Goal: Information Seeking & Learning: Learn about a topic

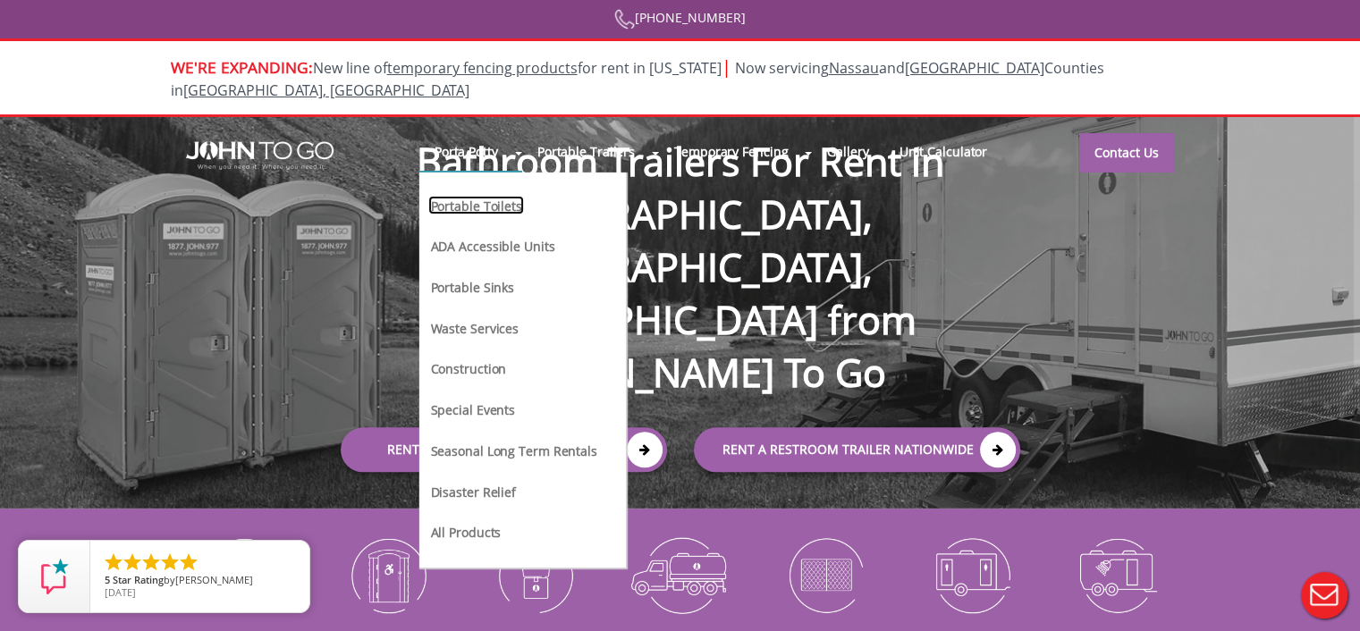
click at [466, 196] on link "Portable Toilets" at bounding box center [475, 205] width 95 height 19
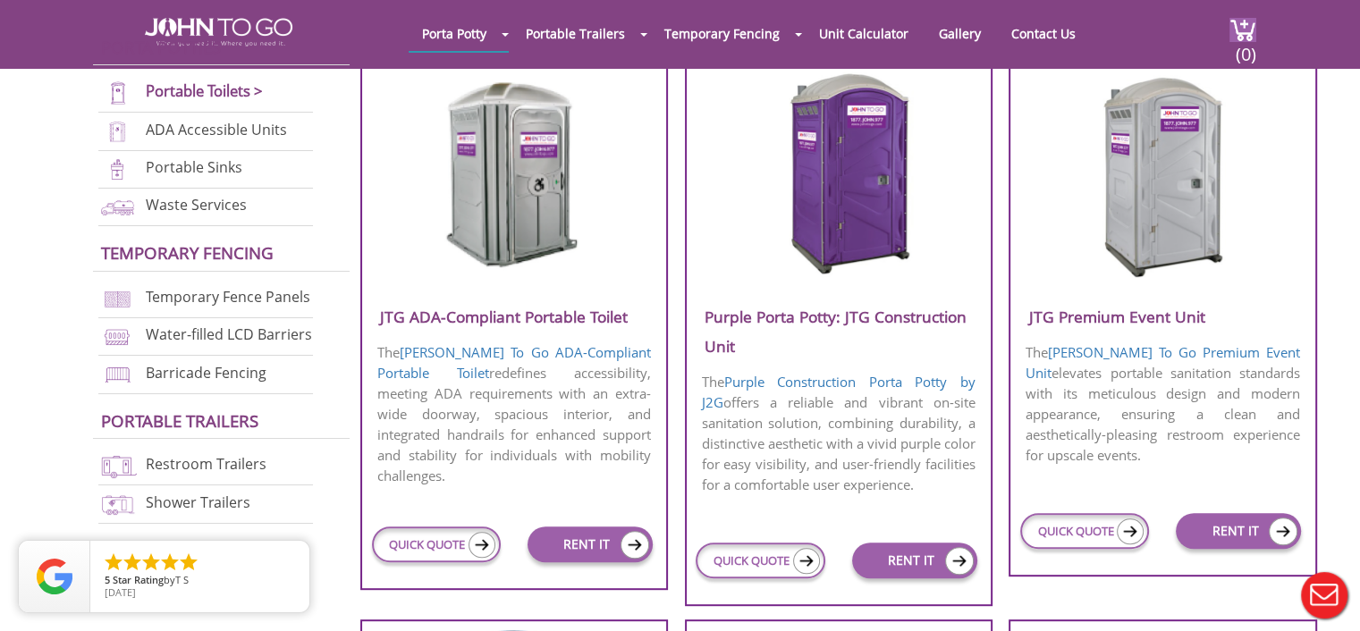
scroll to position [536, 0]
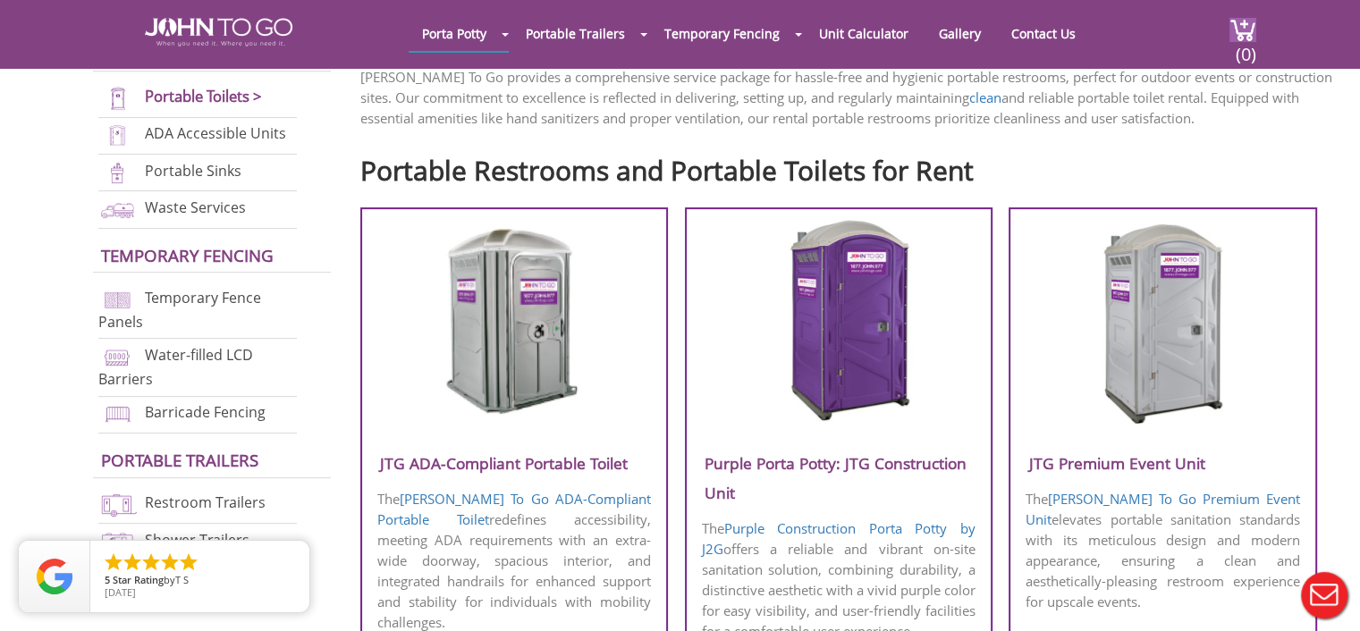
click at [823, 287] on img at bounding box center [838, 321] width 171 height 206
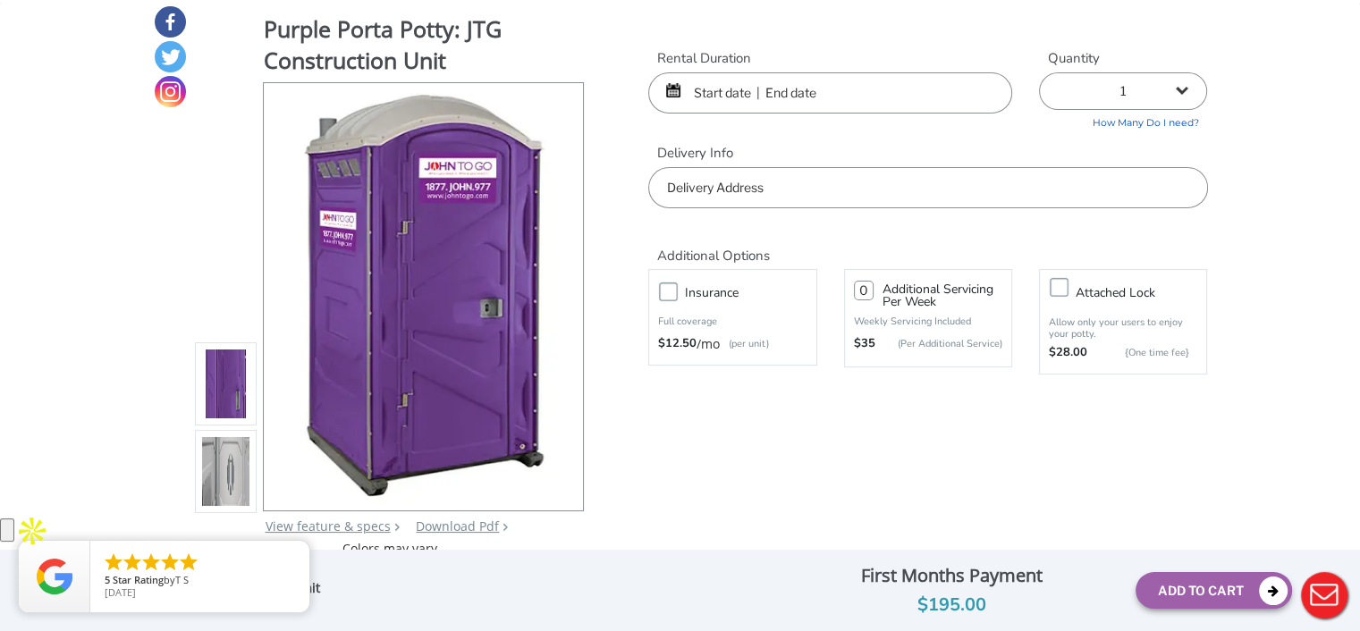
scroll to position [268, 0]
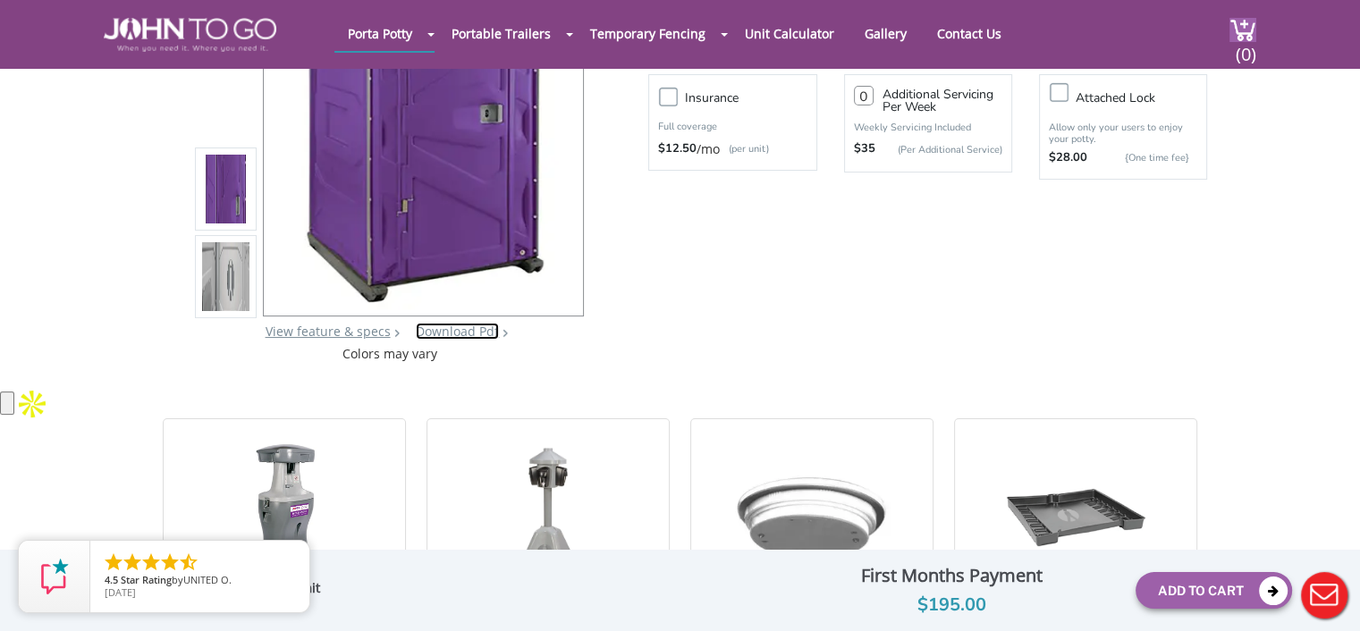
click at [451, 328] on link "Download Pdf" at bounding box center [457, 331] width 83 height 17
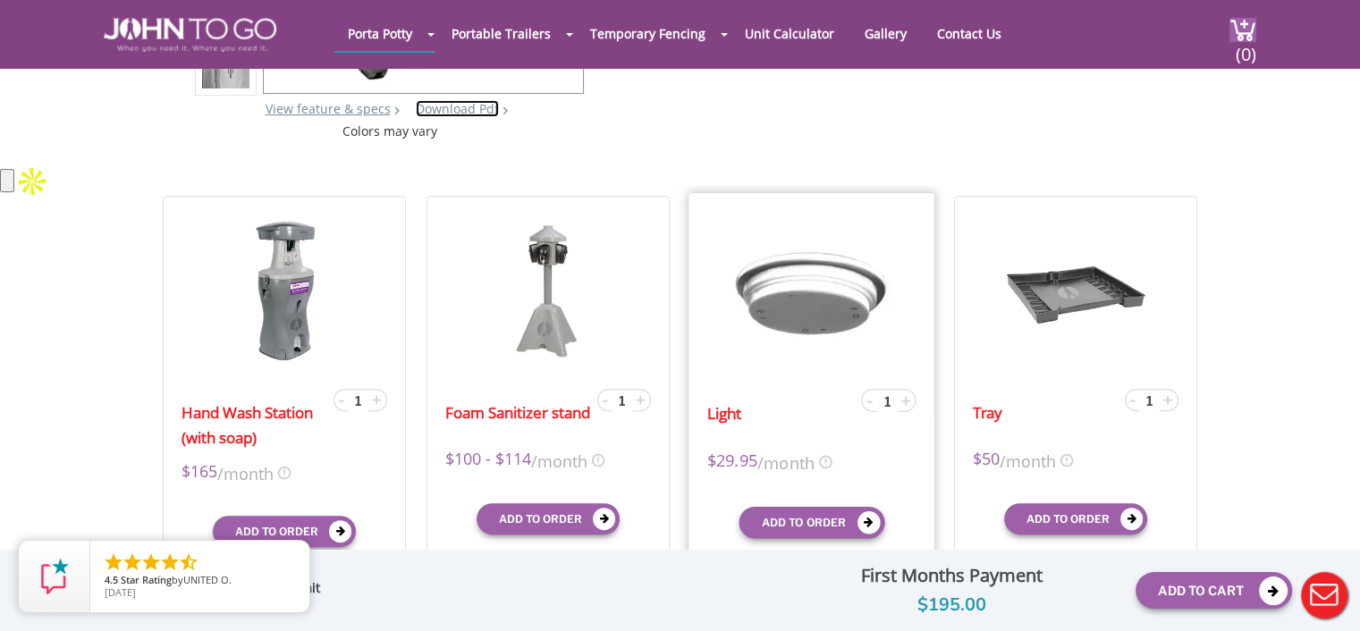
scroll to position [536, 0]
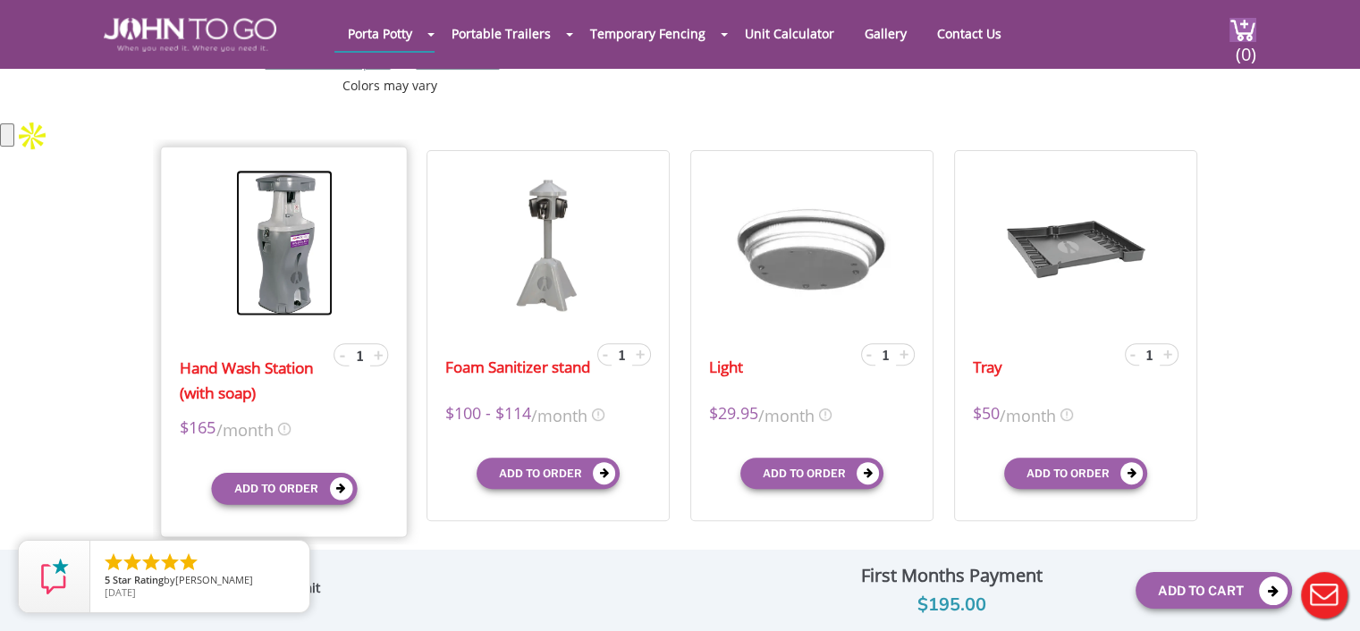
click at [279, 290] on img at bounding box center [284, 243] width 97 height 146
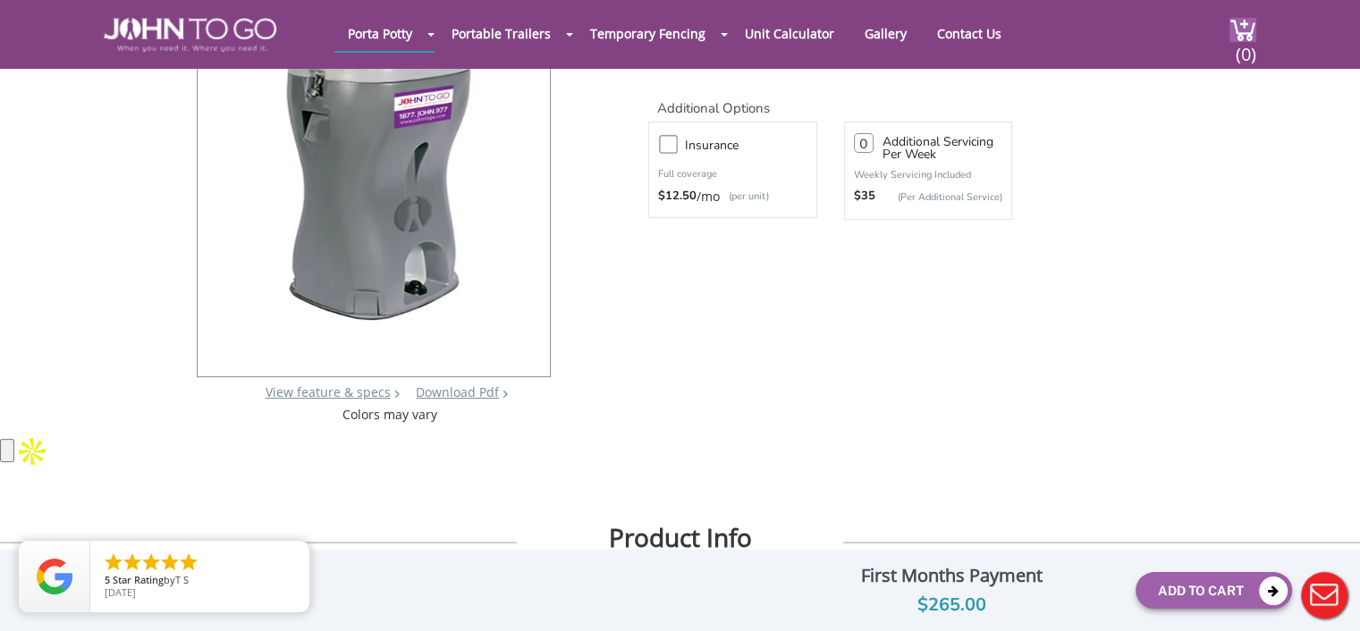
scroll to position [179, 0]
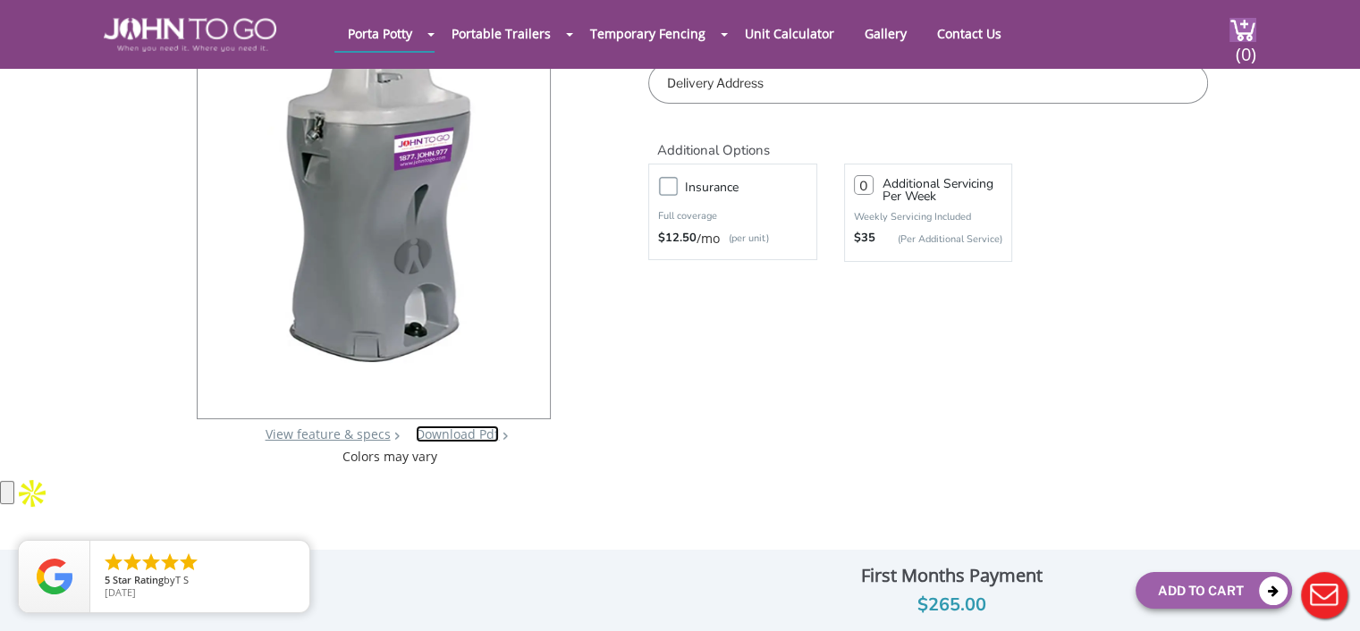
click at [462, 432] on link "Download Pdf" at bounding box center [457, 434] width 83 height 17
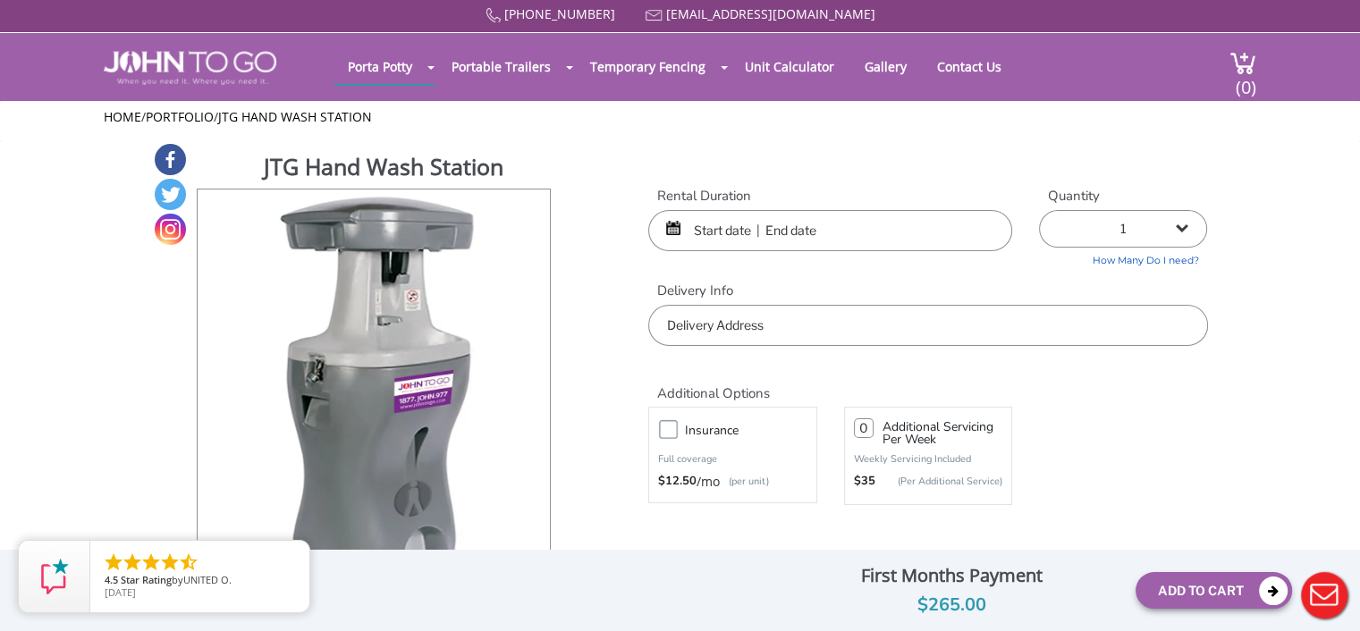
scroll to position [0, 0]
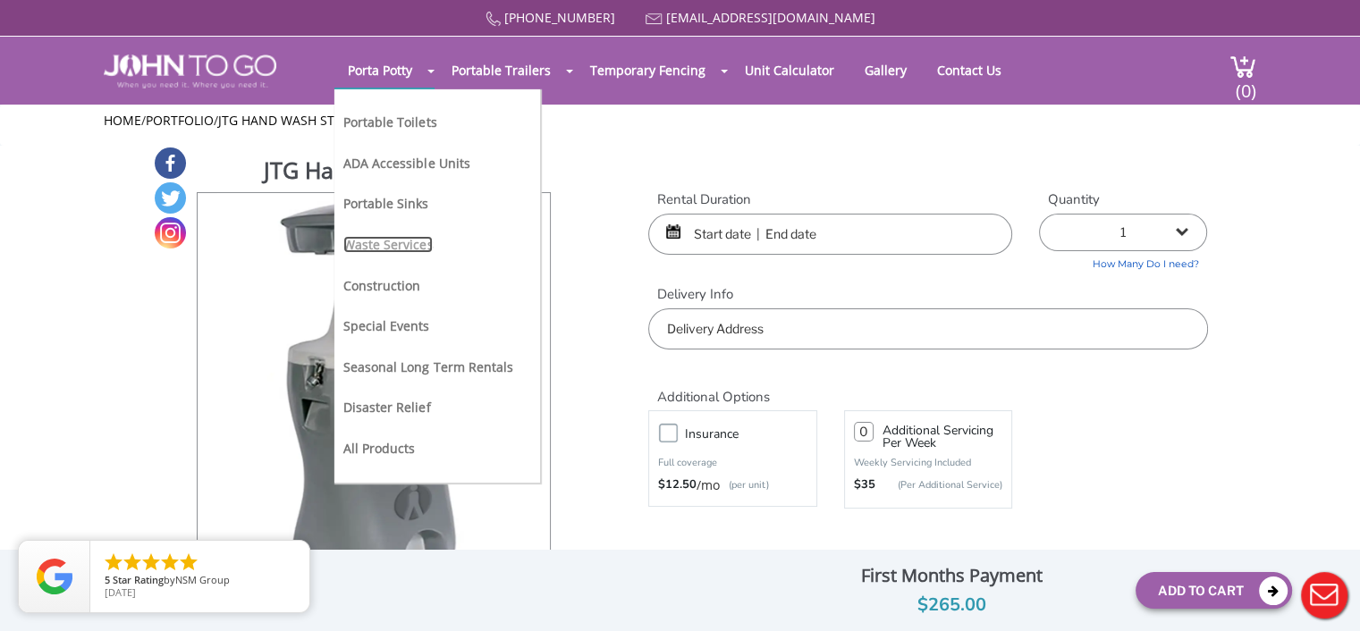
click at [385, 242] on link "Waste Services" at bounding box center [387, 244] width 89 height 17
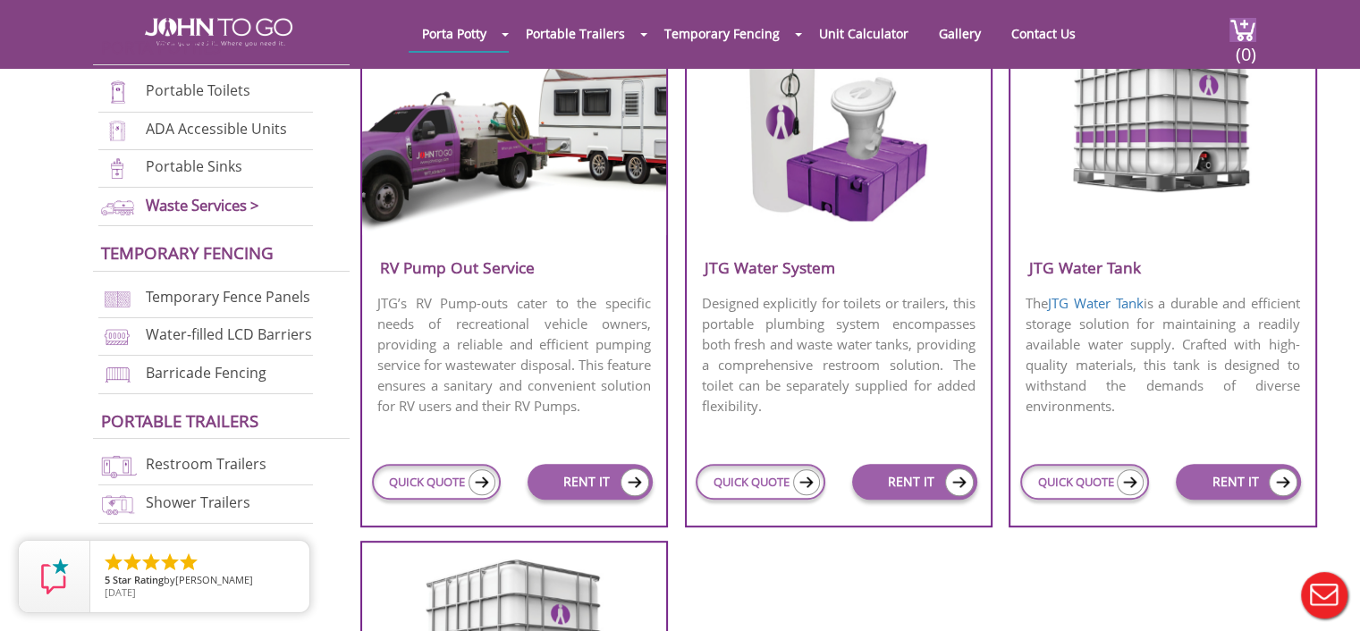
scroll to position [805, 0]
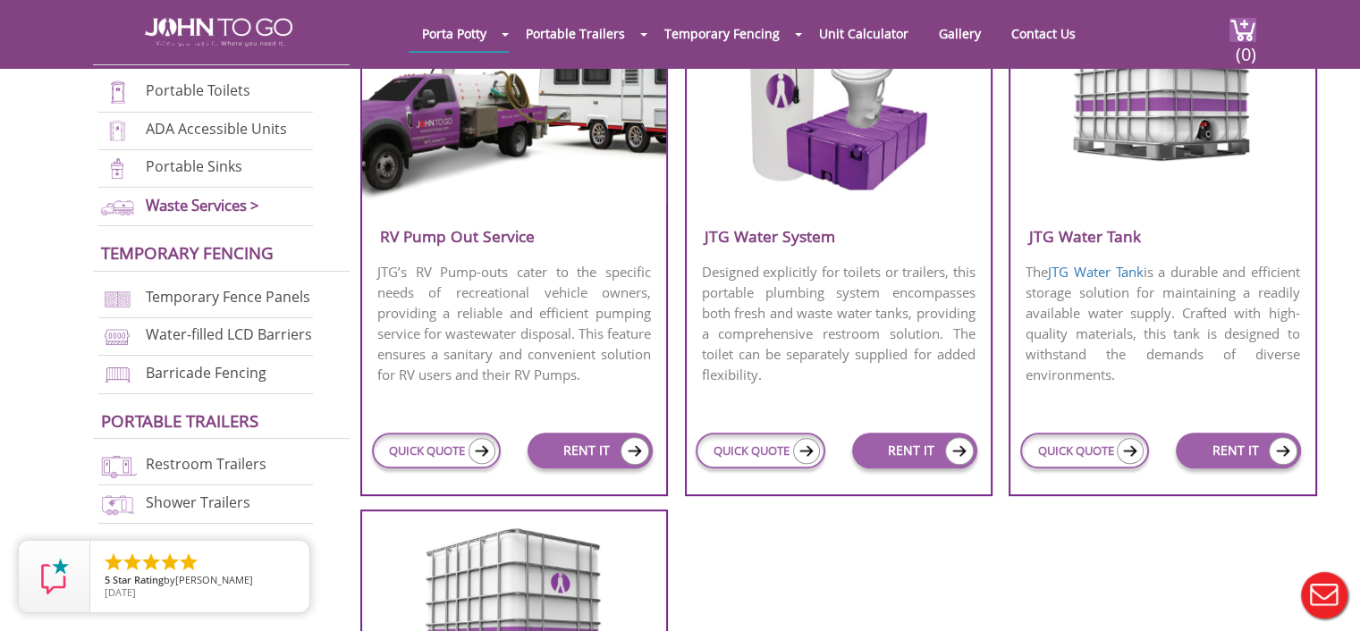
click at [803, 234] on h3 "JTG Water System" at bounding box center [839, 237] width 304 height 30
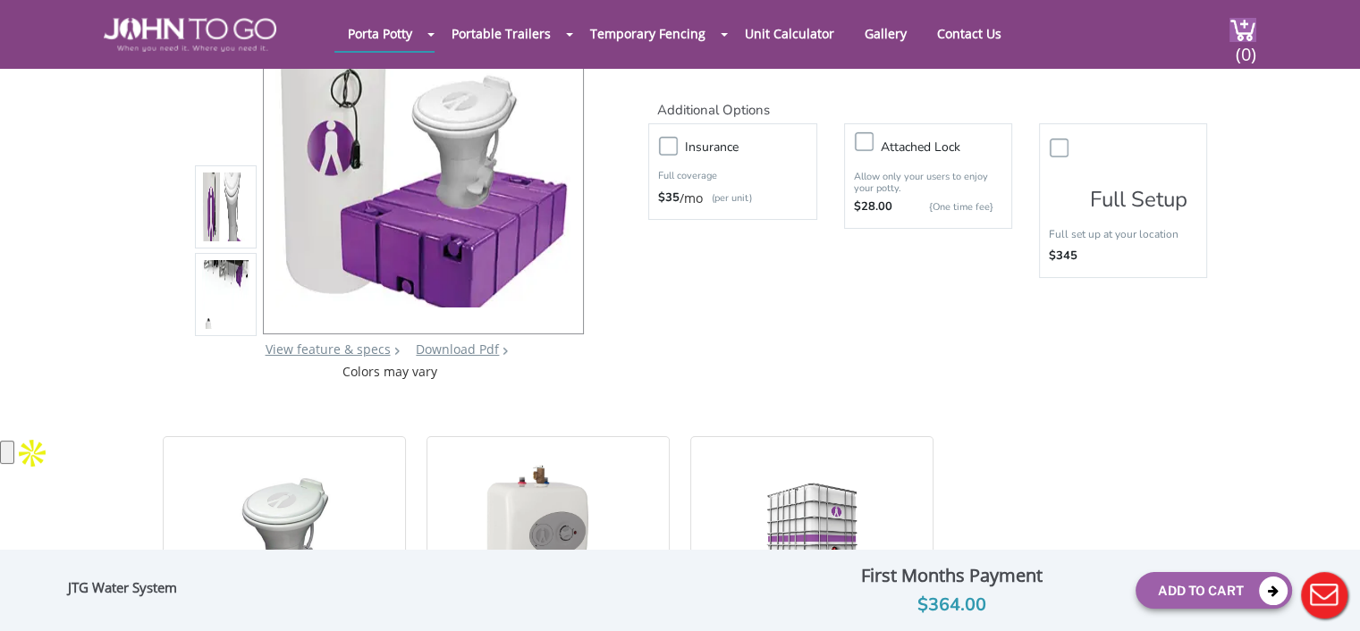
scroll to position [268, 0]
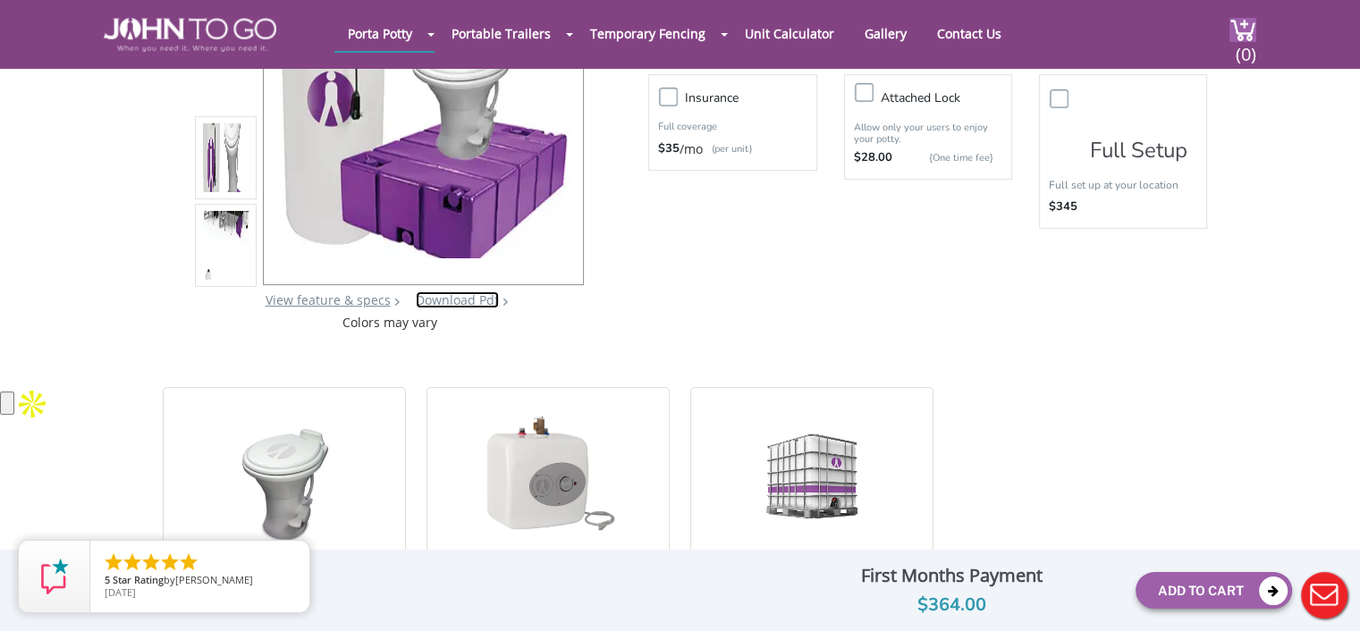
click at [454, 300] on link "Download Pdf" at bounding box center [457, 299] width 83 height 17
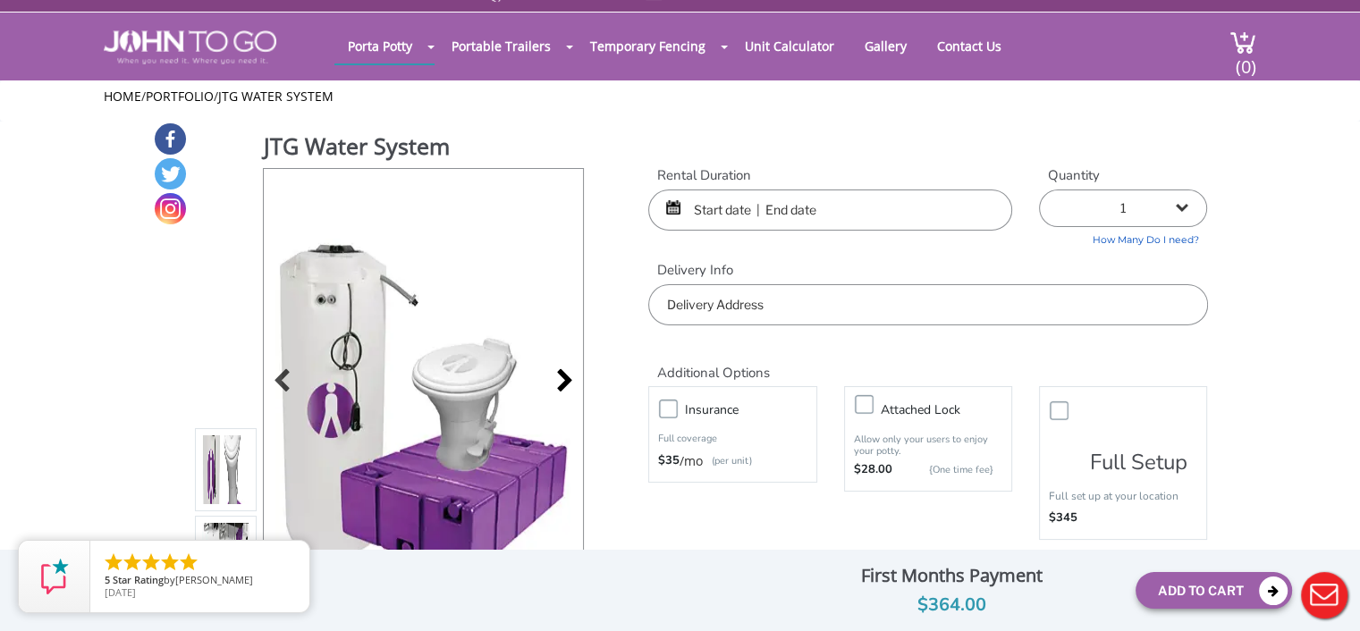
scroll to position [0, 0]
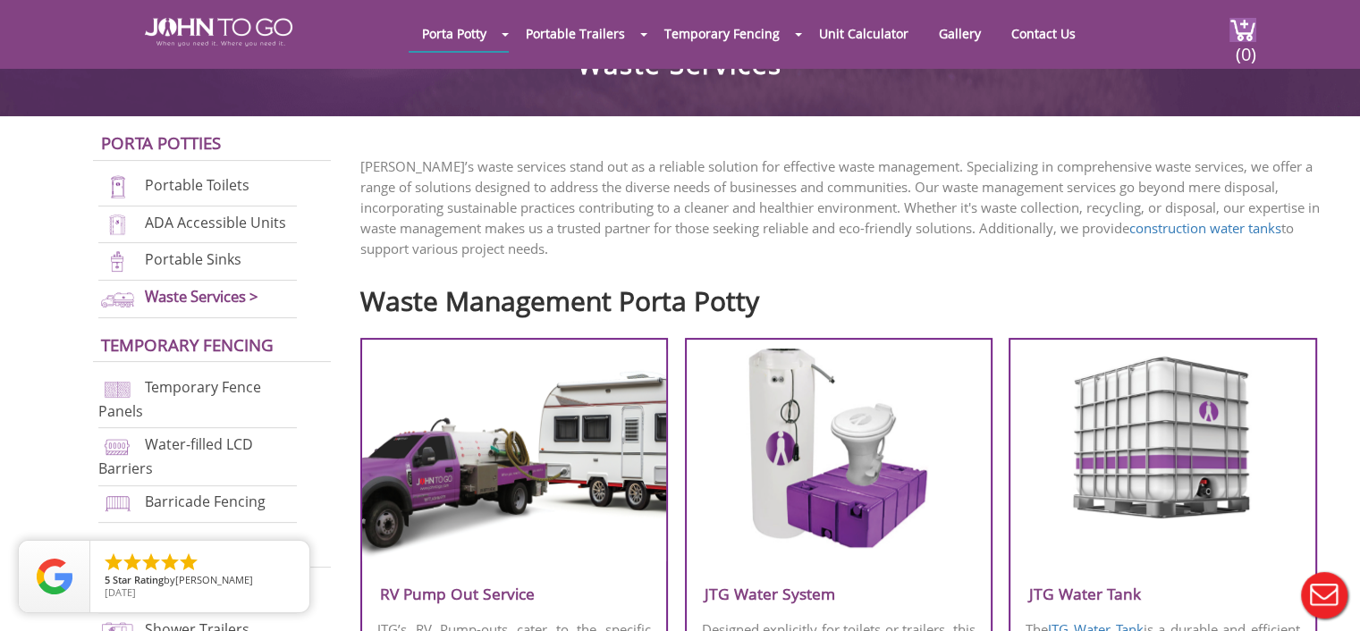
scroll to position [536, 0]
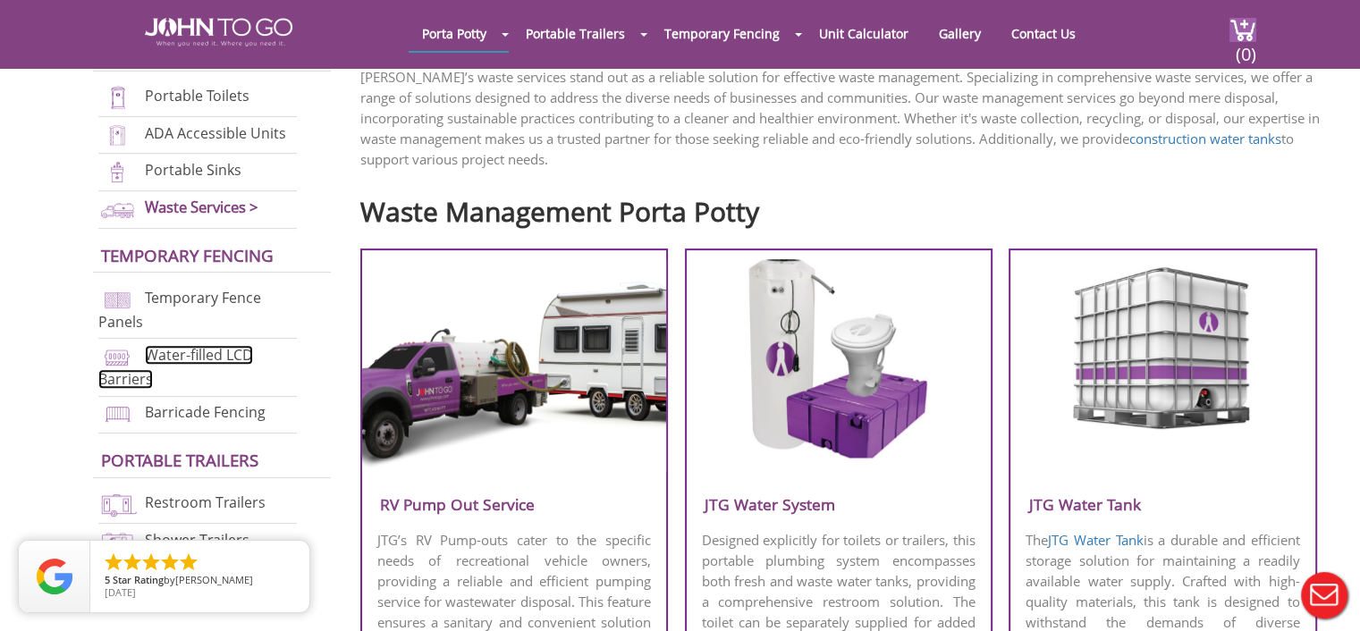
click at [177, 351] on link "Water-filled LCD Barriers" at bounding box center [175, 367] width 155 height 44
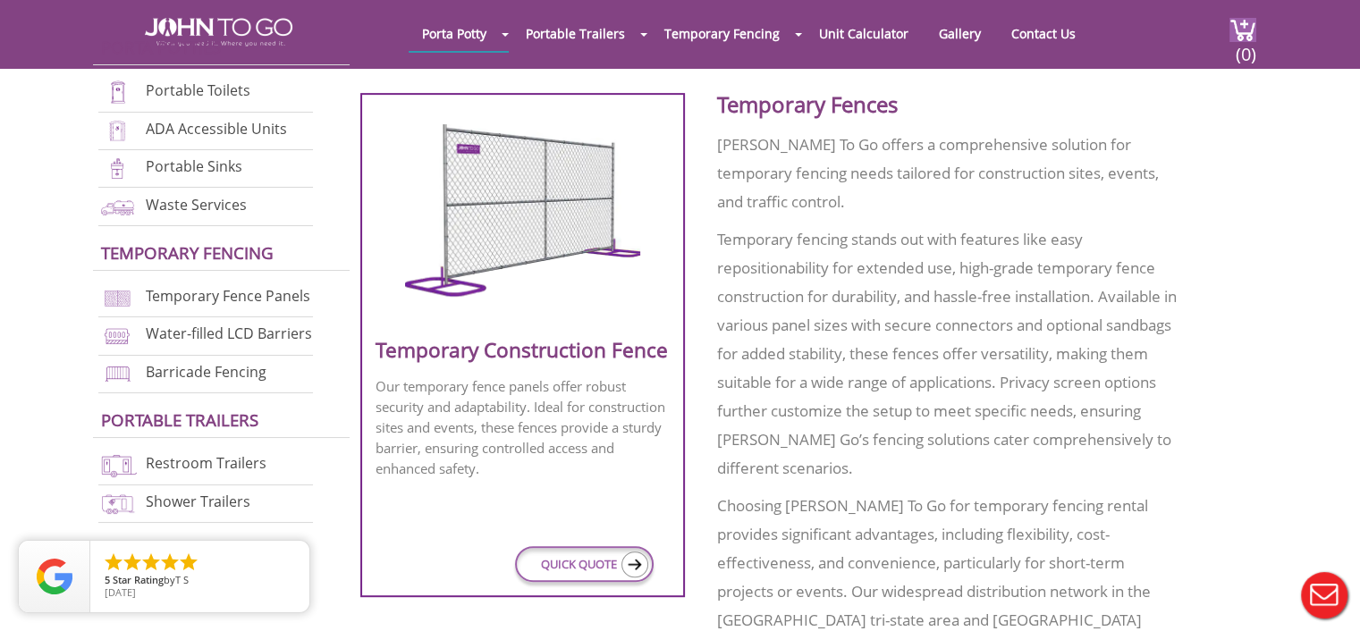
scroll to position [685, 0]
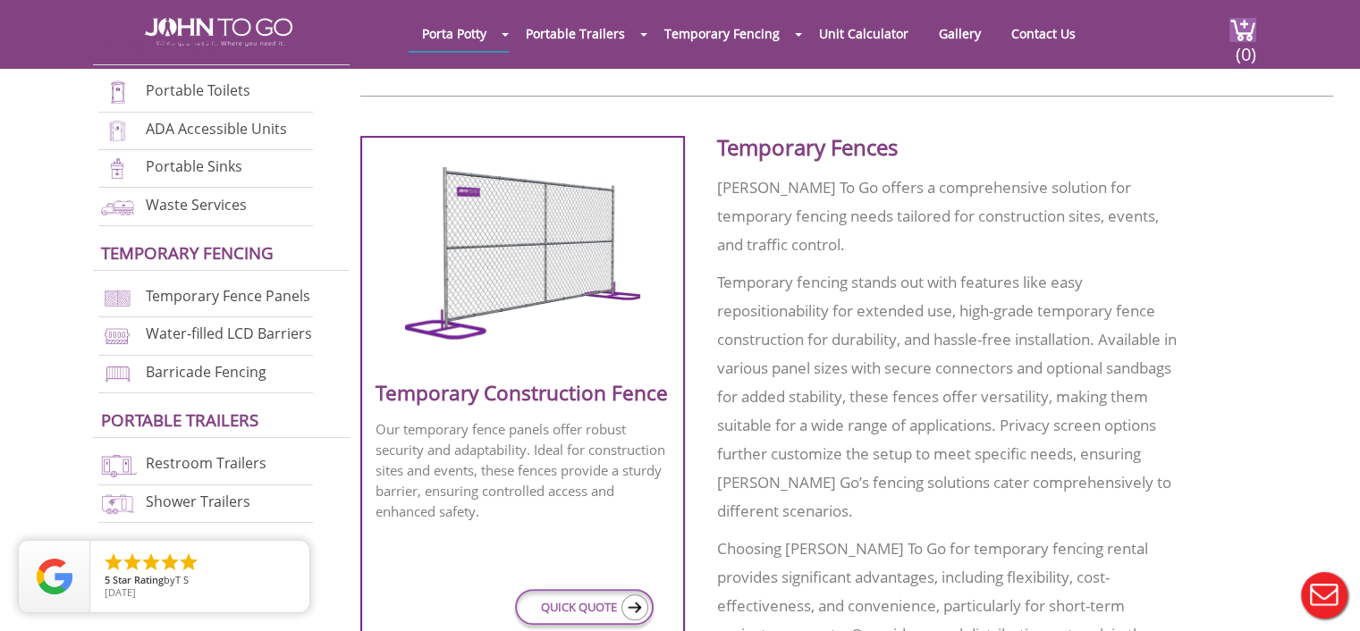
click at [545, 366] on div at bounding box center [523, 260] width 294 height 245
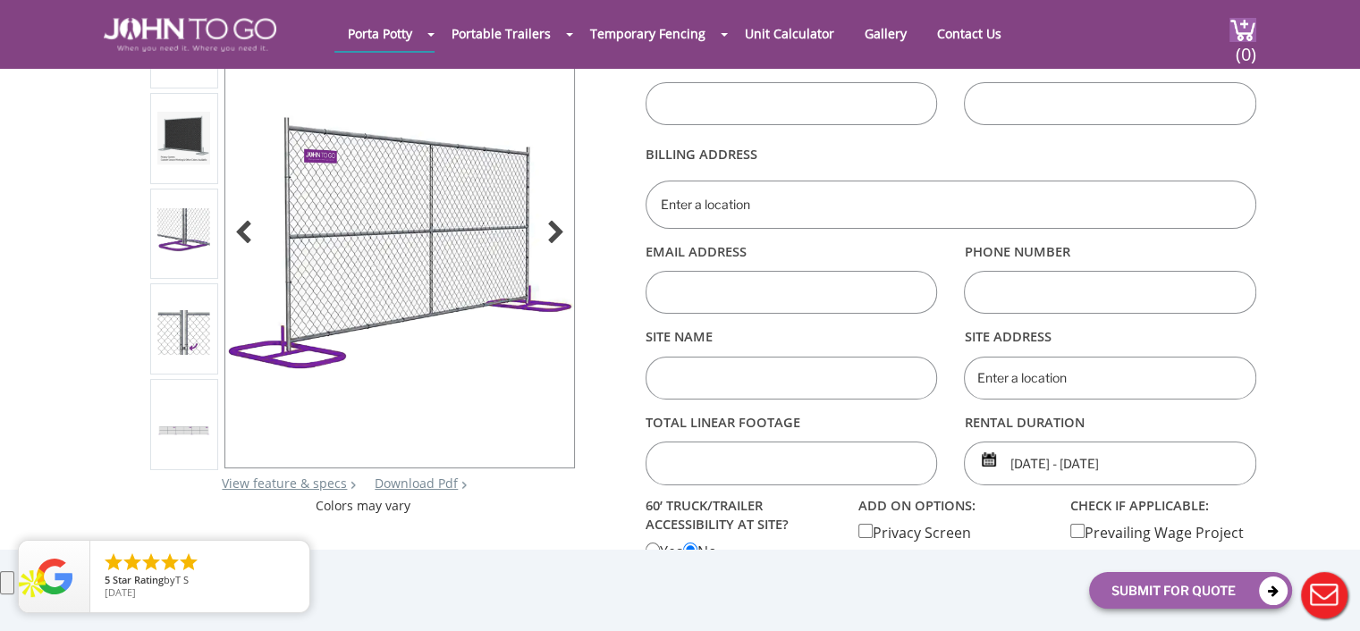
scroll to position [179, 0]
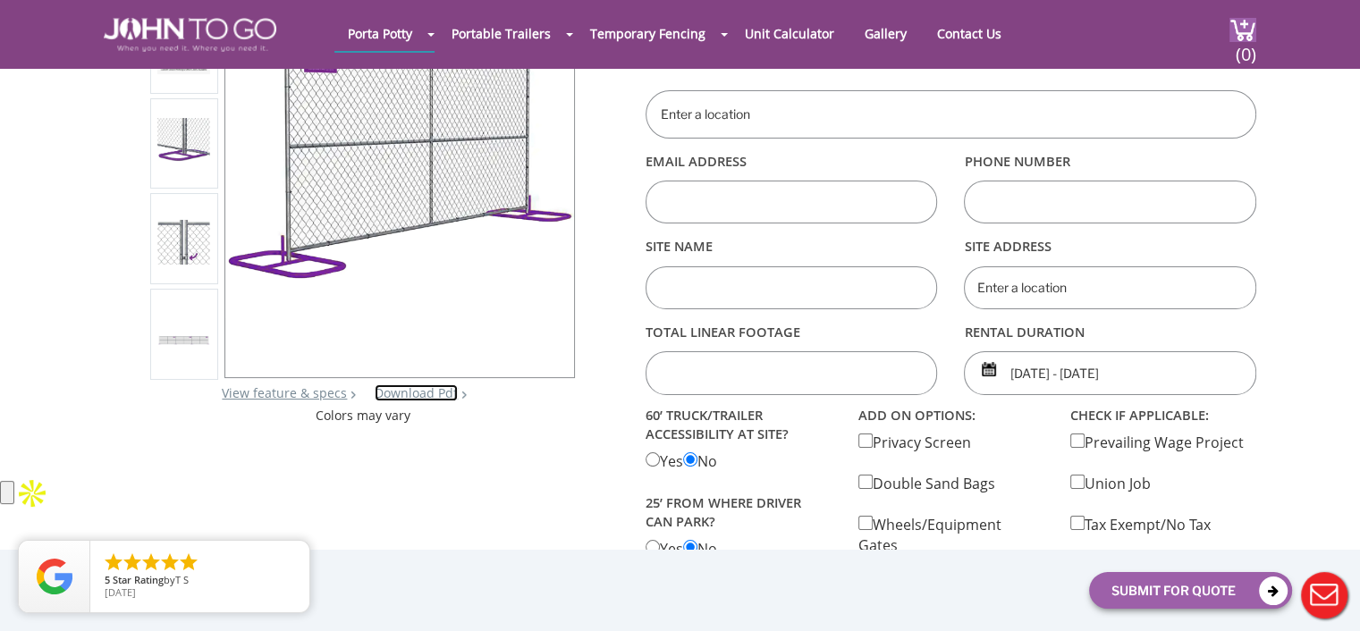
click at [411, 393] on link "Download Pdf" at bounding box center [416, 392] width 83 height 17
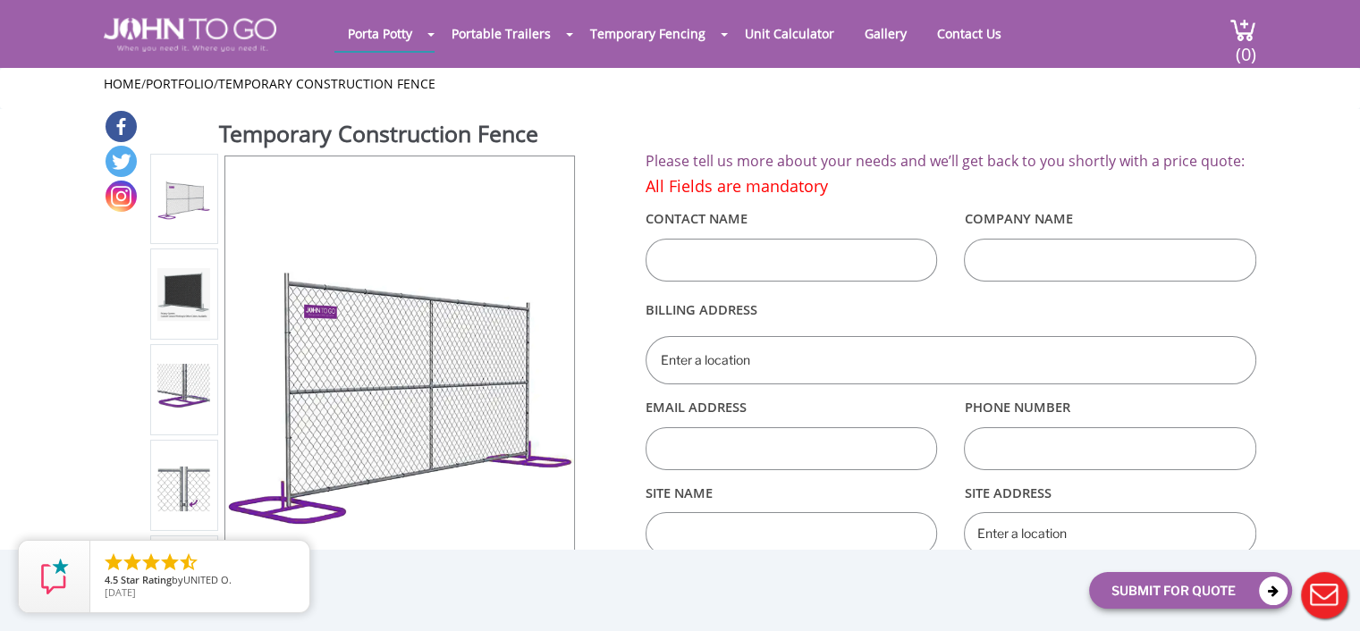
drag, startPoint x: 143, startPoint y: 89, endPoint x: 156, endPoint y: 89, distance: 12.5
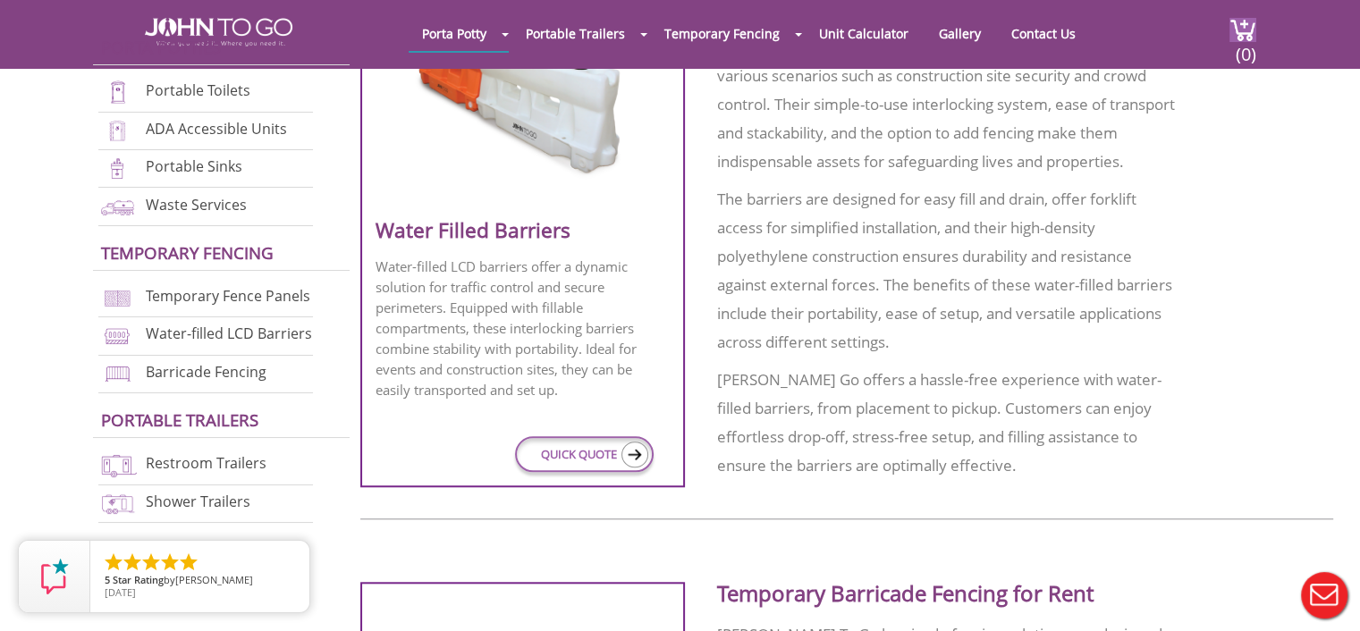
scroll to position [1579, 0]
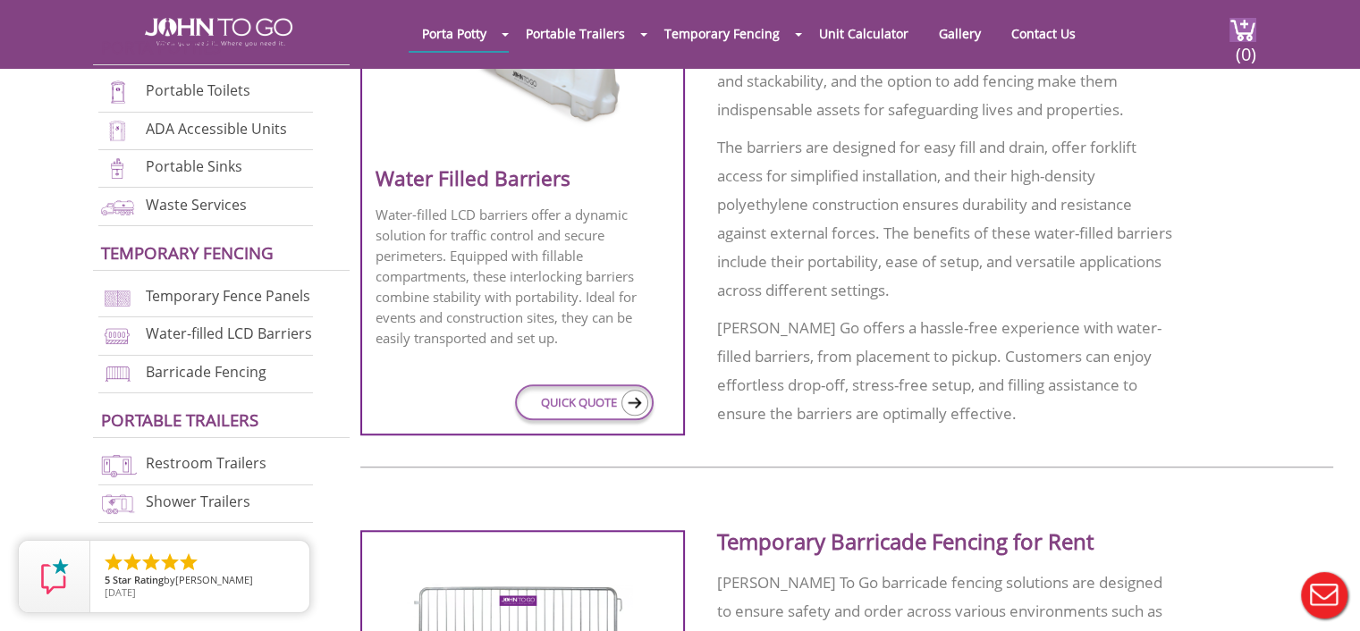
click at [511, 168] on h3 "Water Filled Barriers" at bounding box center [523, 182] width 294 height 28
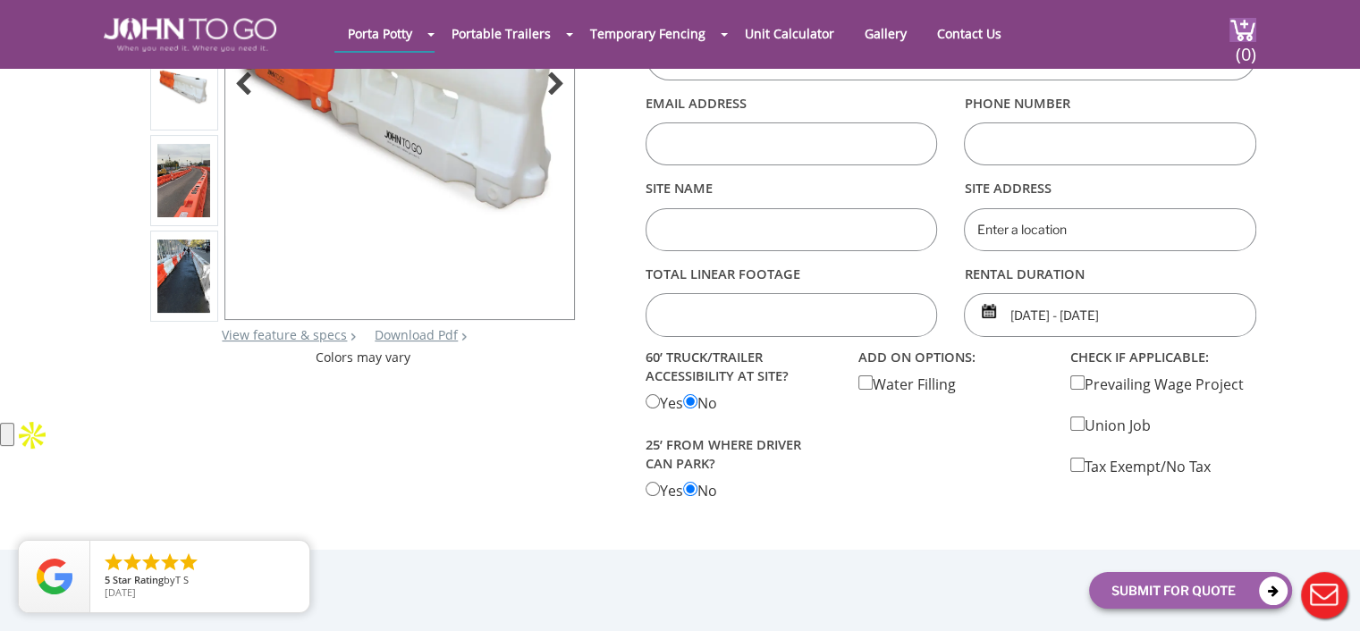
scroll to position [268, 0]
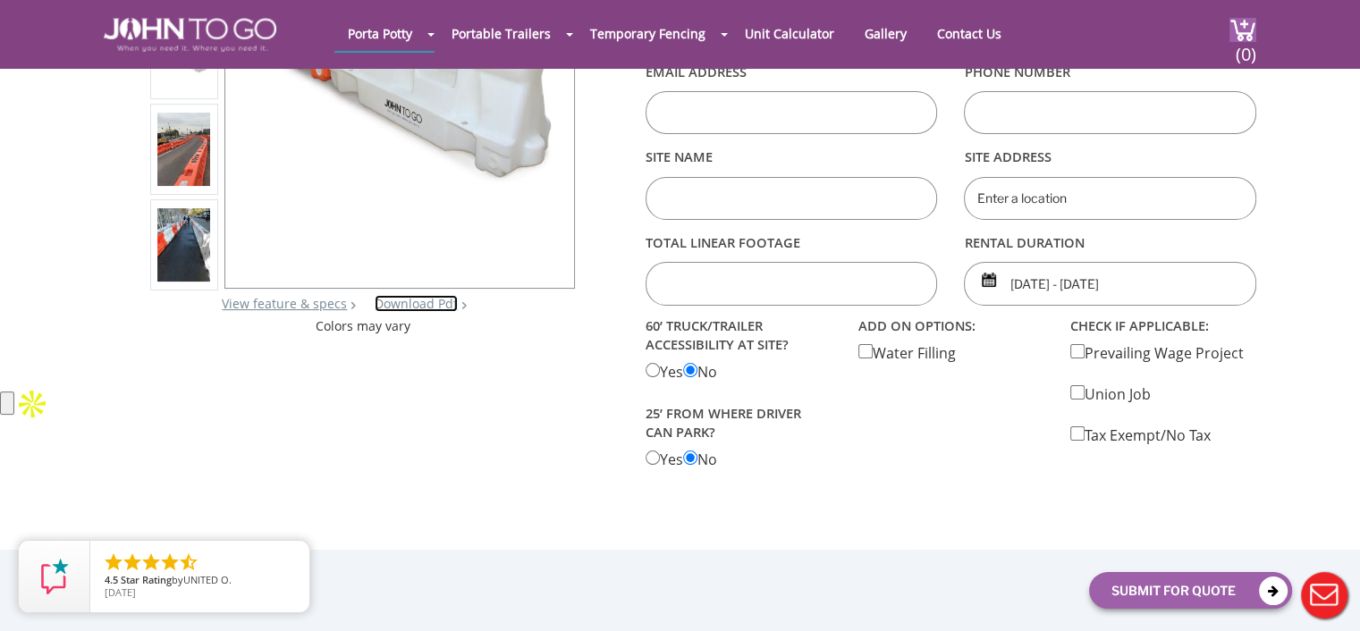
click at [440, 299] on link "Download Pdf" at bounding box center [416, 303] width 83 height 17
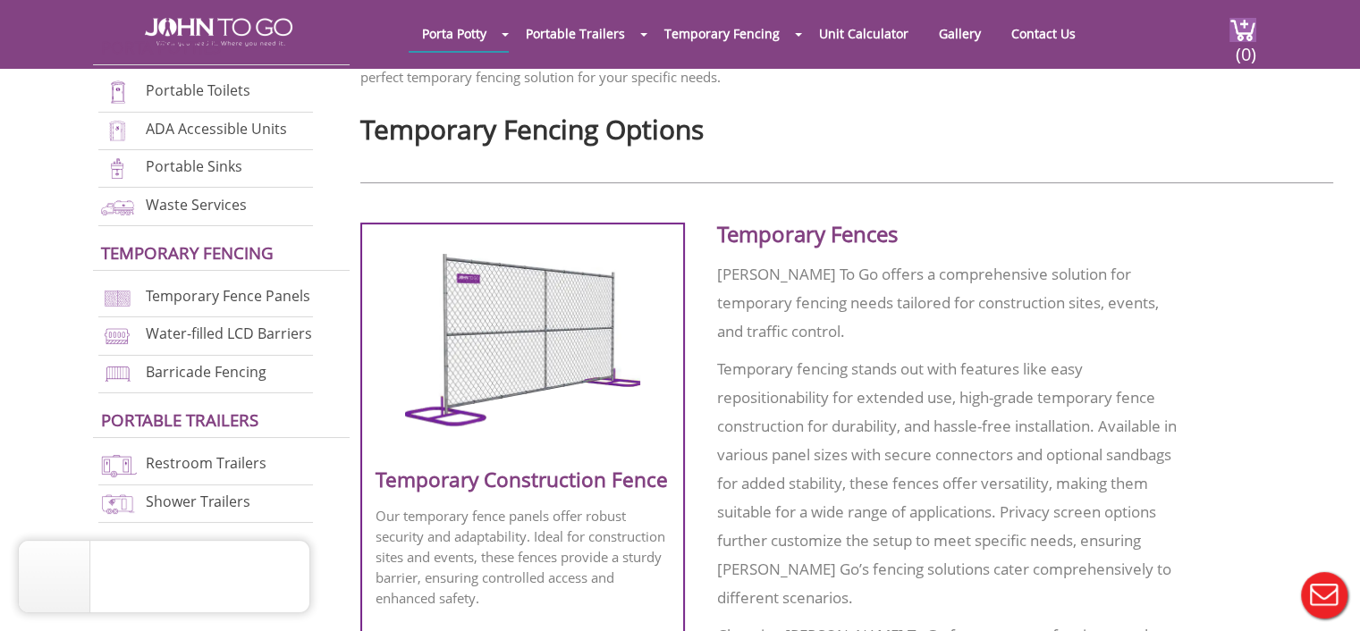
scroll to position [578, 0]
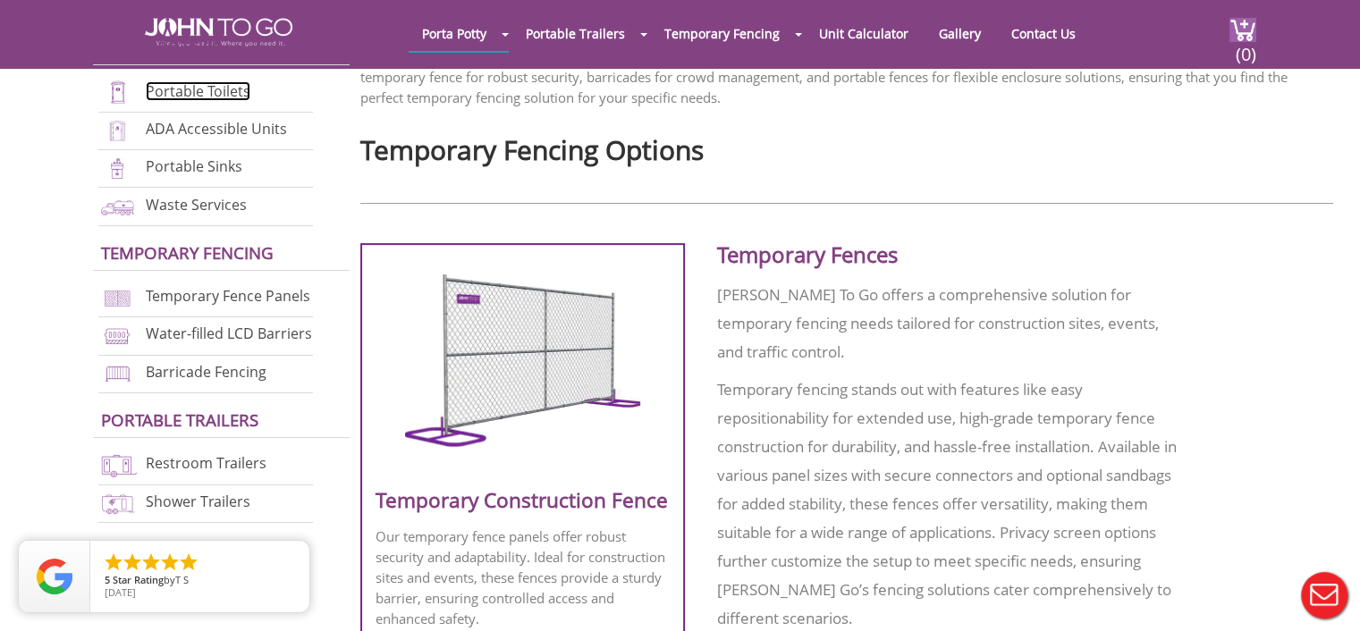
click at [203, 92] on link "Portable Toilets" at bounding box center [198, 91] width 105 height 20
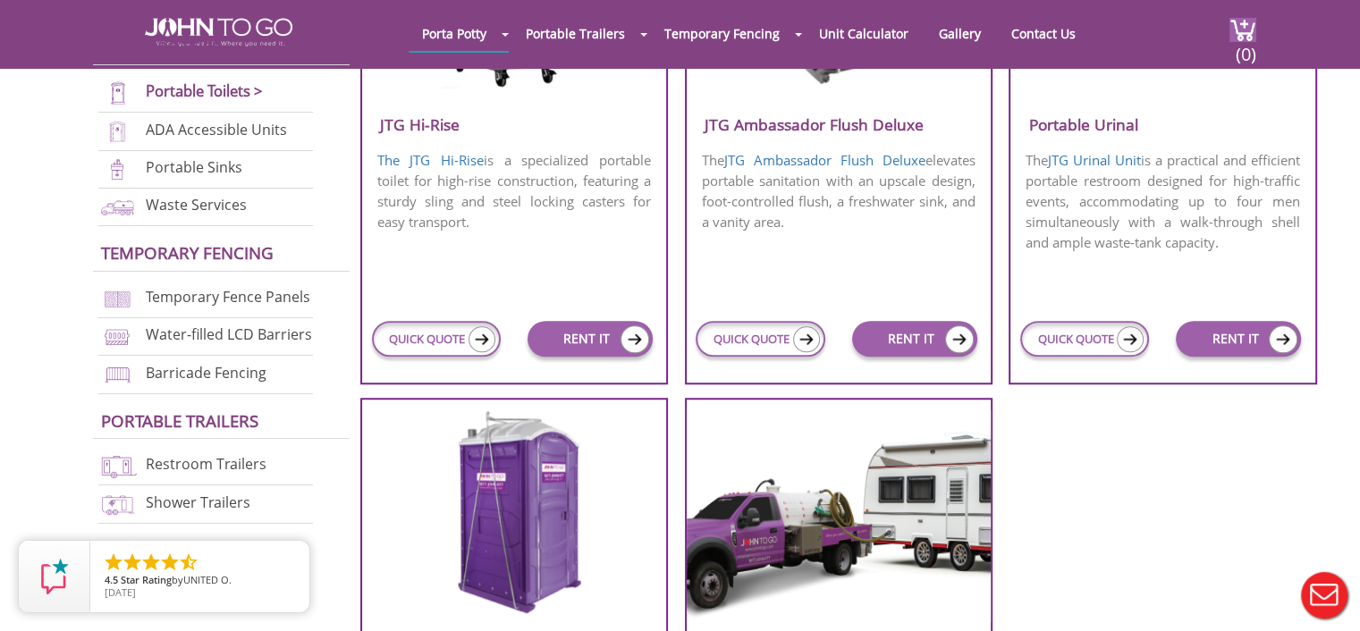
scroll to position [1431, 0]
